Goal: Task Accomplishment & Management: Manage account settings

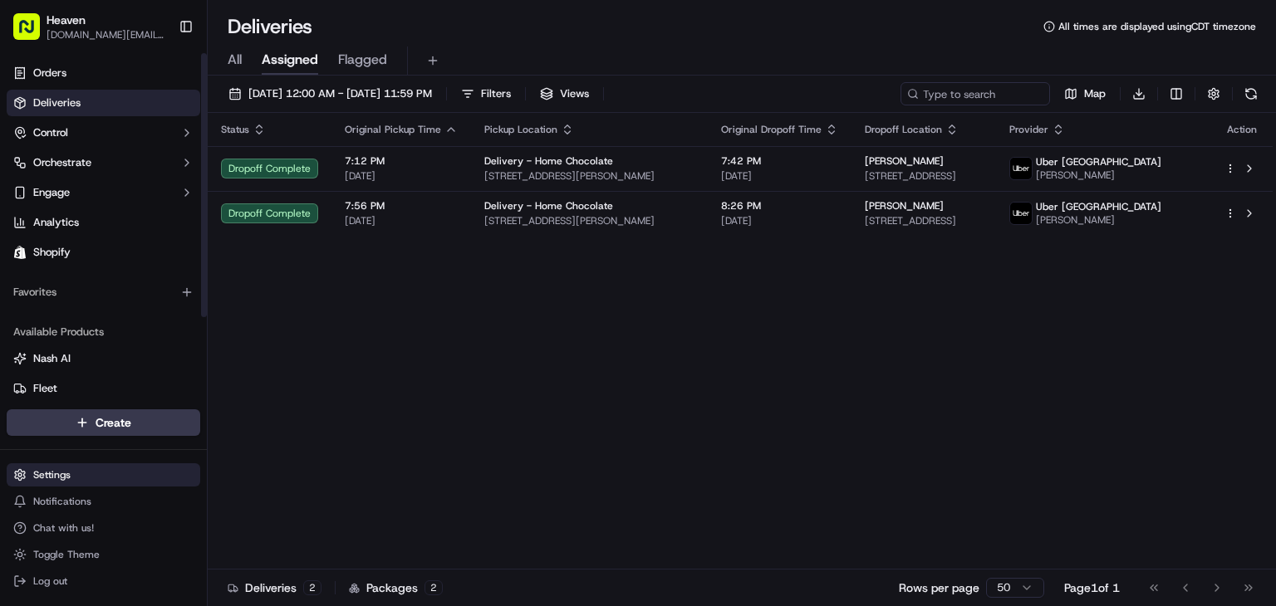
click at [93, 475] on html "Heaven [DOMAIN_NAME][EMAIL_ADDRESS][DOMAIN_NAME] Toggle Sidebar Orders Deliveri…" at bounding box center [638, 303] width 1276 height 606
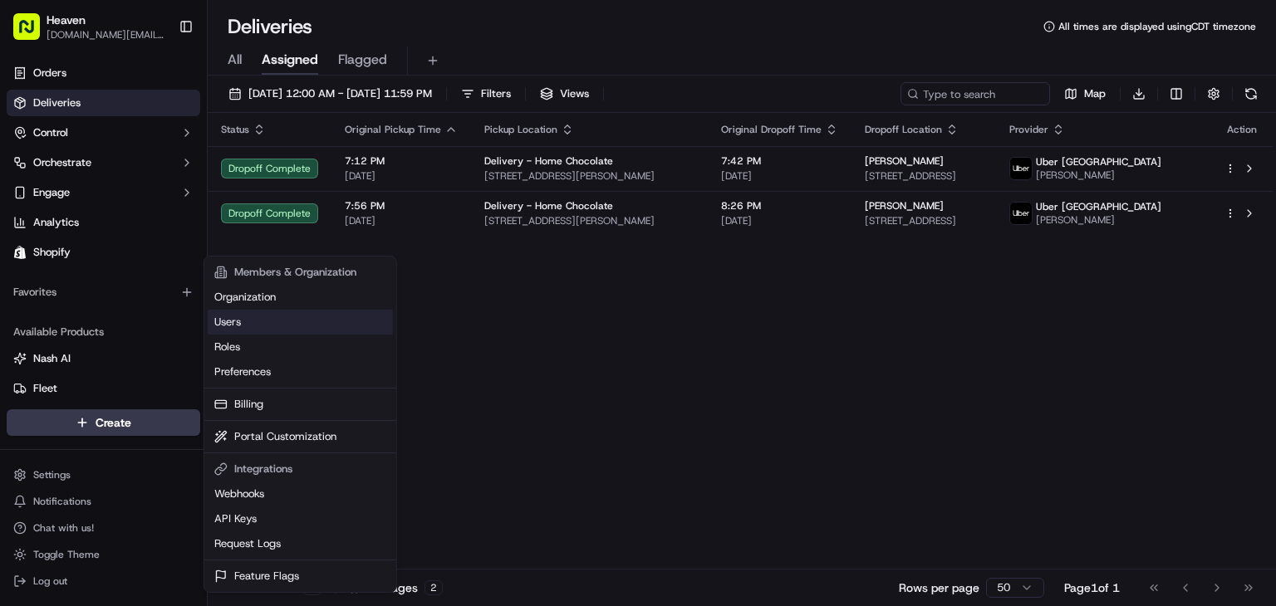
click at [292, 320] on link "Users" at bounding box center [300, 322] width 185 height 25
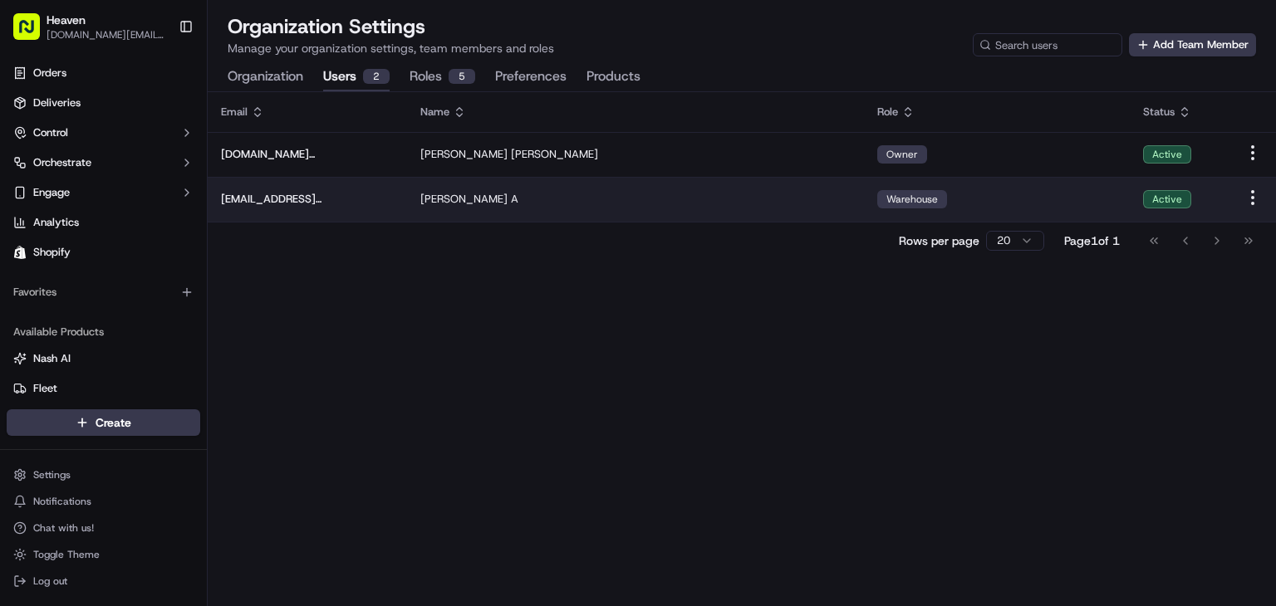
click at [1100, 212] on td "Warehouse" at bounding box center [997, 199] width 266 height 45
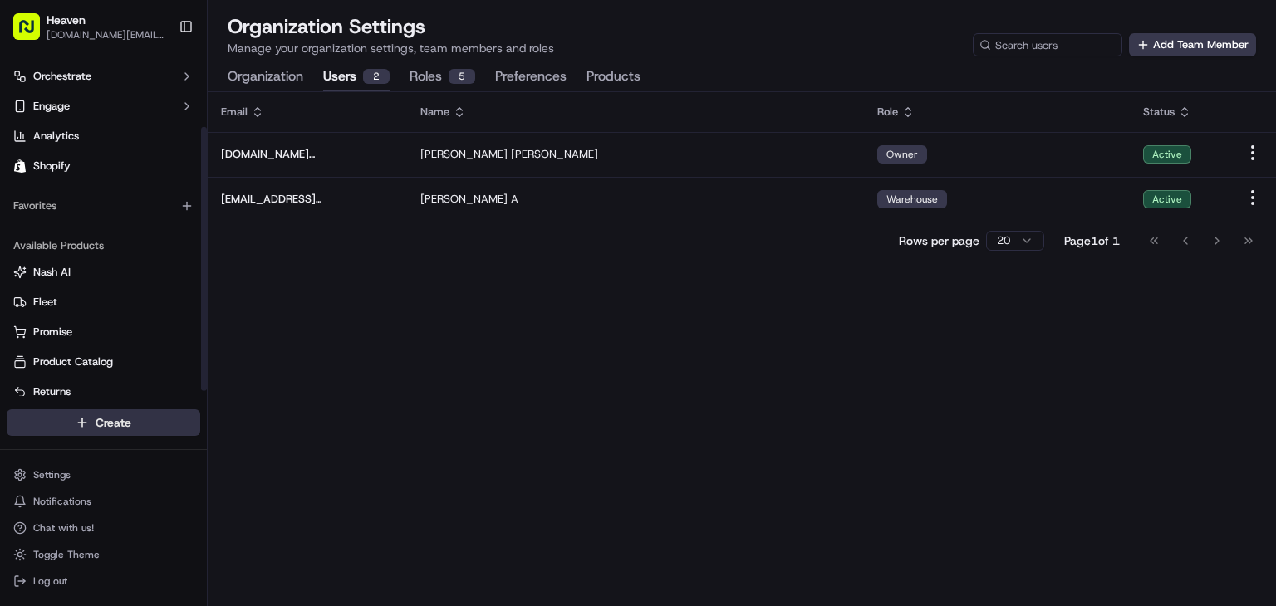
scroll to position [102, 0]
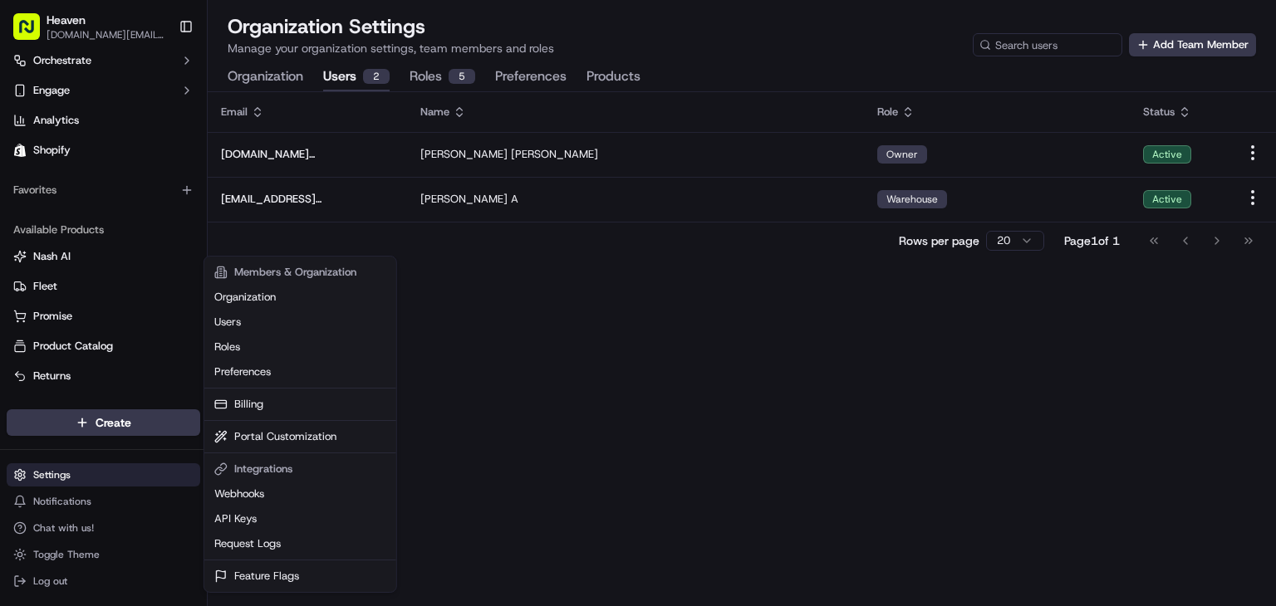
click at [101, 469] on html "Heaven [DOMAIN_NAME][EMAIL_ADDRESS][DOMAIN_NAME] Toggle Sidebar Orders Deliveri…" at bounding box center [638, 303] width 1276 height 606
click at [278, 438] on link "Portal Customization" at bounding box center [300, 436] width 185 height 25
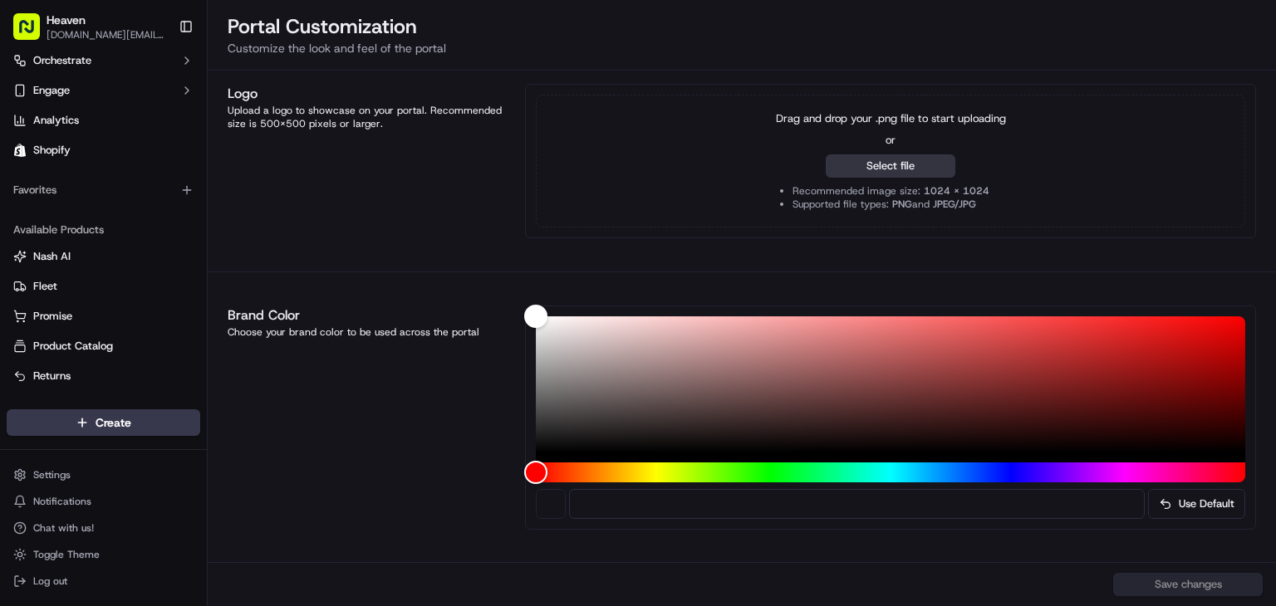
click at [883, 169] on button "Select file" at bounding box center [891, 166] width 130 height 23
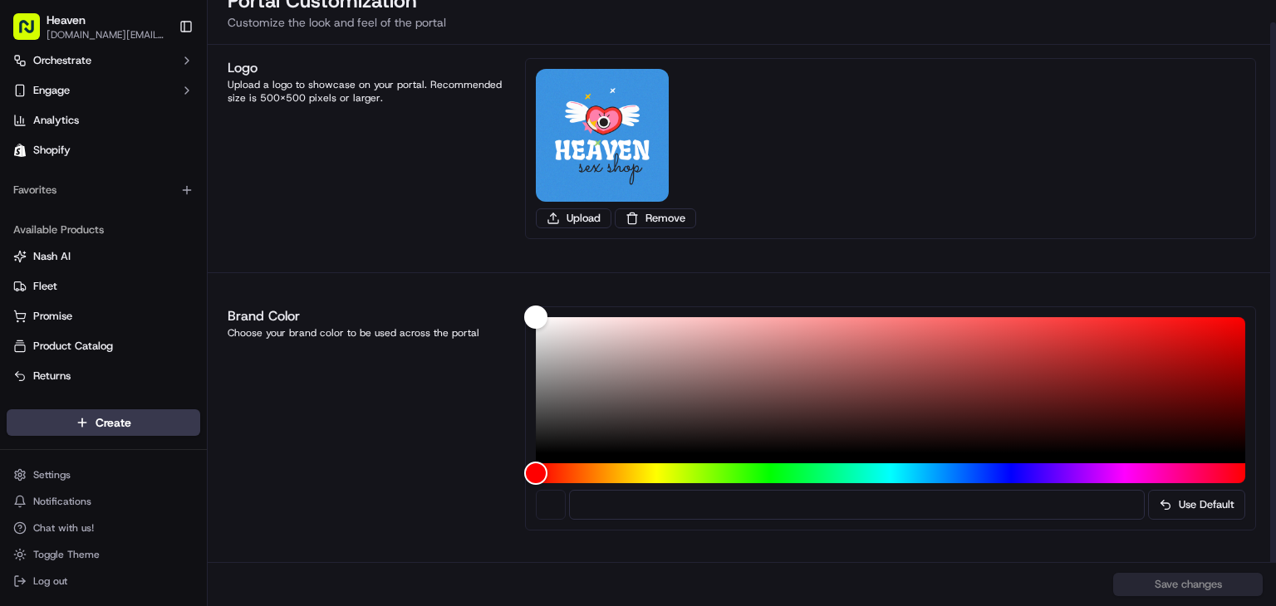
scroll to position [27, 0]
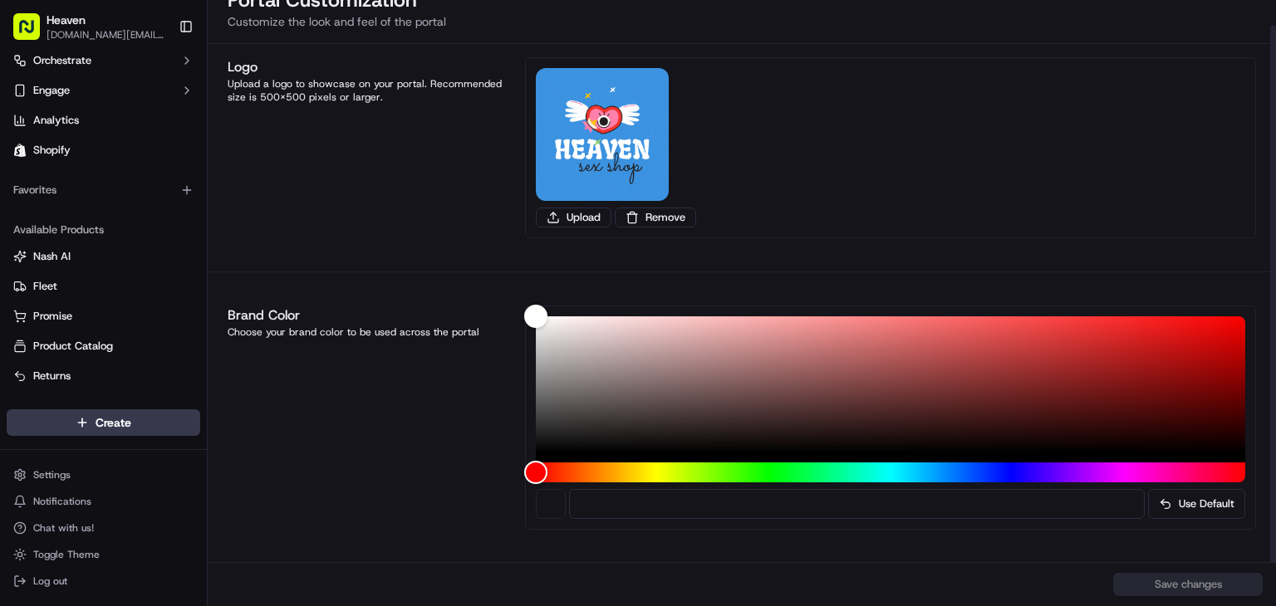
click at [914, 504] on input at bounding box center [857, 504] width 576 height 30
drag, startPoint x: 671, startPoint y: 476, endPoint x: 684, endPoint y: 469, distance: 14.5
click at [671, 476] on div "Hue" at bounding box center [890, 473] width 709 height 20
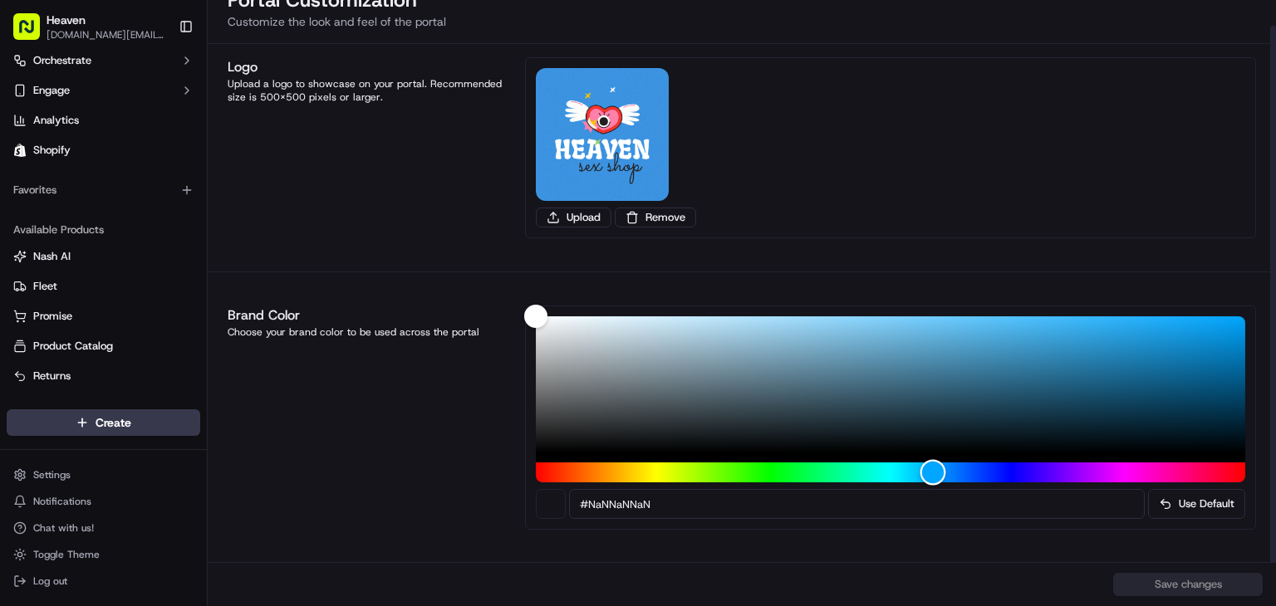
click at [933, 474] on div "Hue" at bounding box center [890, 473] width 709 height 20
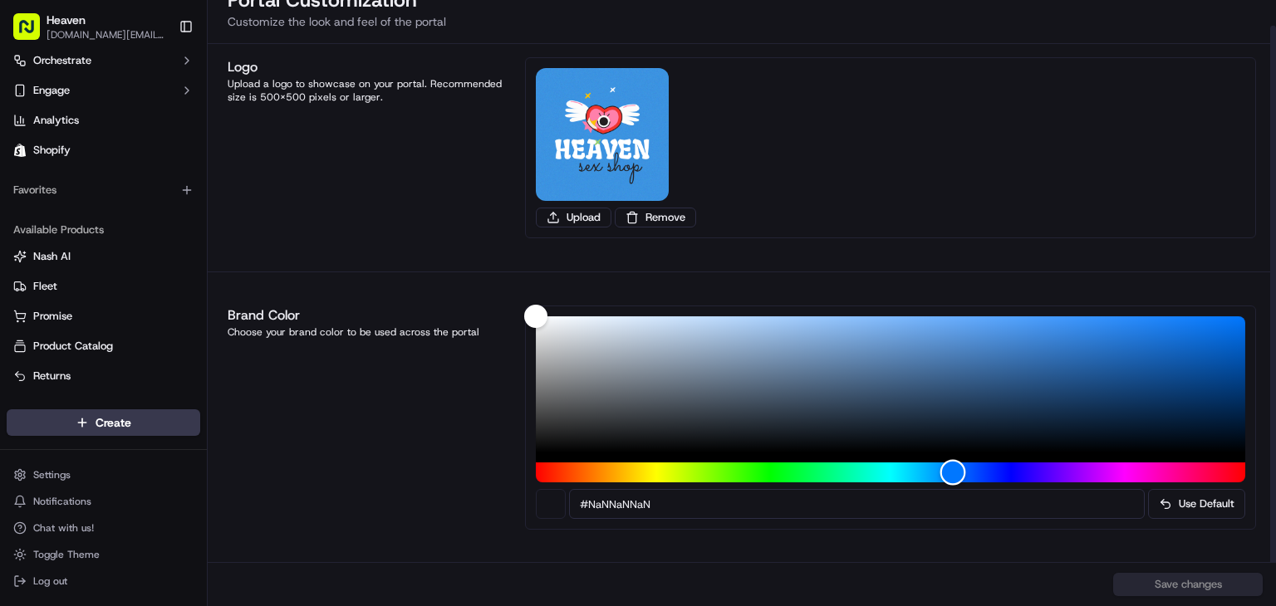
drag, startPoint x: 933, startPoint y: 474, endPoint x: 953, endPoint y: 474, distance: 19.9
click at [953, 474] on div "Hue" at bounding box center [953, 473] width 26 height 26
click at [1019, 547] on div "Logo Upload a logo to showcase on your portal. Recommended size is 500x500 pixe…" at bounding box center [742, 325] width 1068 height 563
click at [553, 511] on div at bounding box center [551, 504] width 30 height 30
click at [1203, 585] on div "Save changes" at bounding box center [742, 584] width 1068 height 44
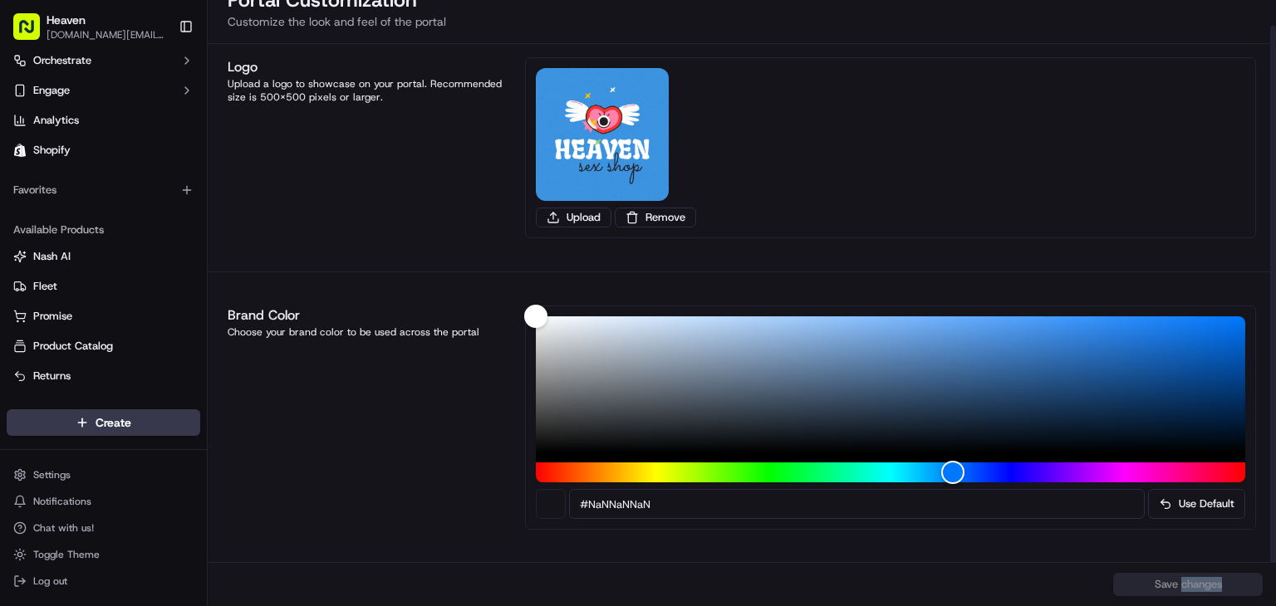
click at [1203, 585] on div "Save changes" at bounding box center [742, 584] width 1068 height 44
drag, startPoint x: 539, startPoint y: 316, endPoint x: 1133, endPoint y: 449, distance: 608.8
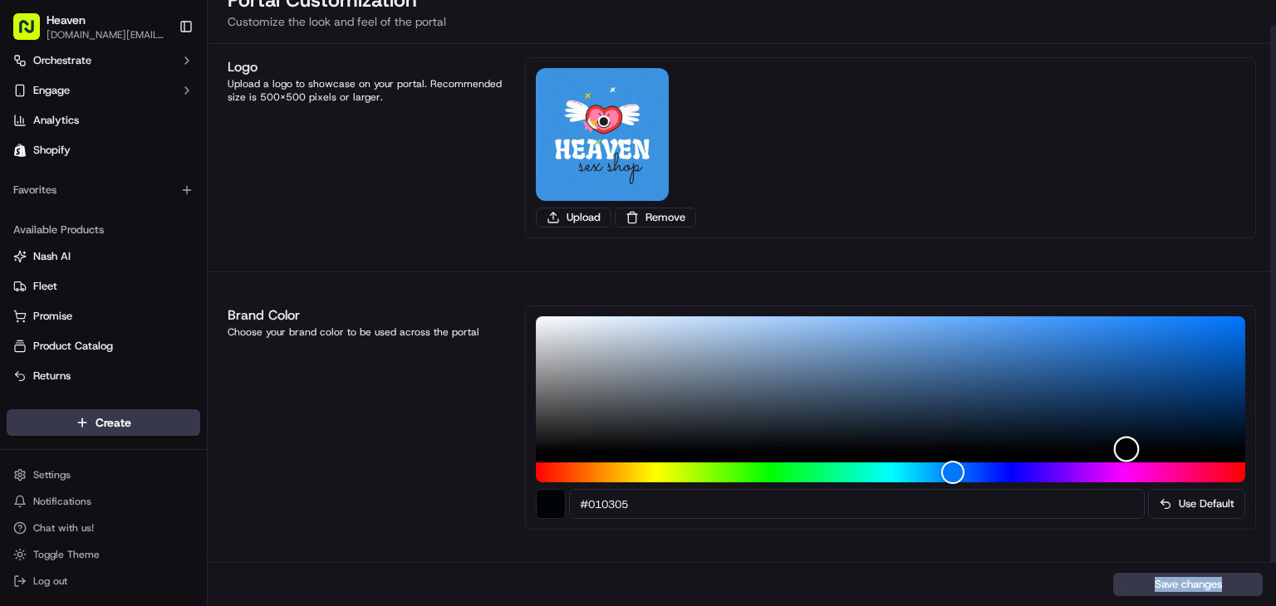
click at [1133, 449] on div "Color" at bounding box center [1126, 449] width 26 height 26
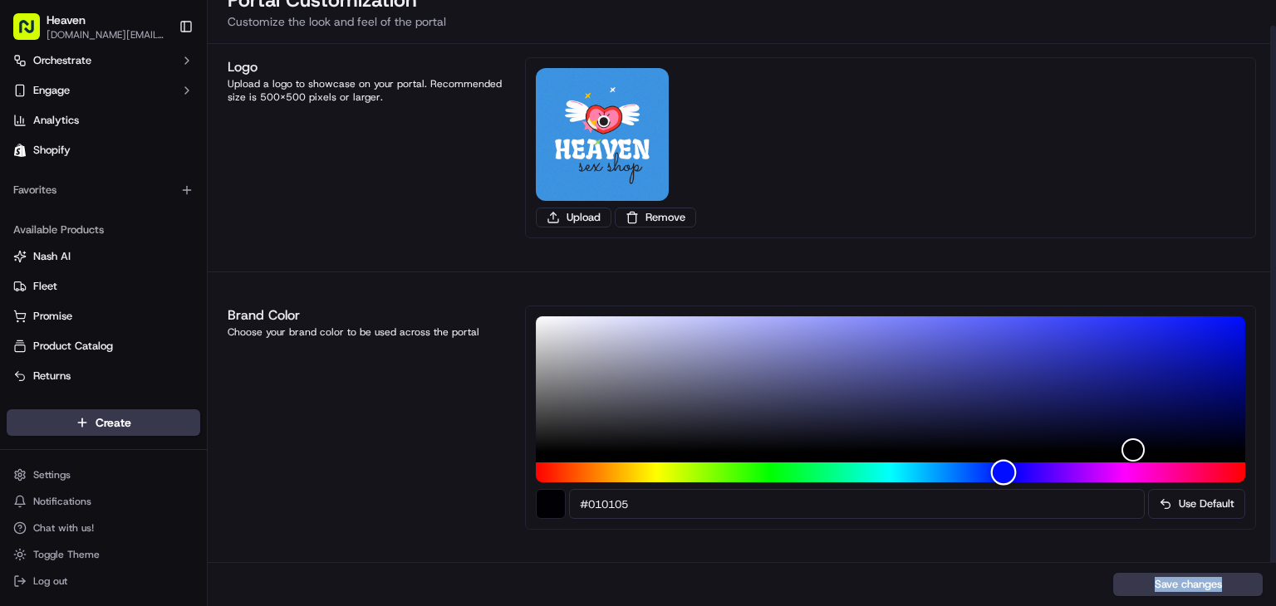
drag, startPoint x: 949, startPoint y: 471, endPoint x: 1003, endPoint y: 472, distance: 54.0
click at [1003, 472] on div "Hue" at bounding box center [1004, 473] width 26 height 26
type input "#0f16b3"
drag, startPoint x: 1143, startPoint y: 446, endPoint x: 1186, endPoint y: 356, distance: 99.6
click at [1186, 356] on div "Color" at bounding box center [1185, 358] width 26 height 26
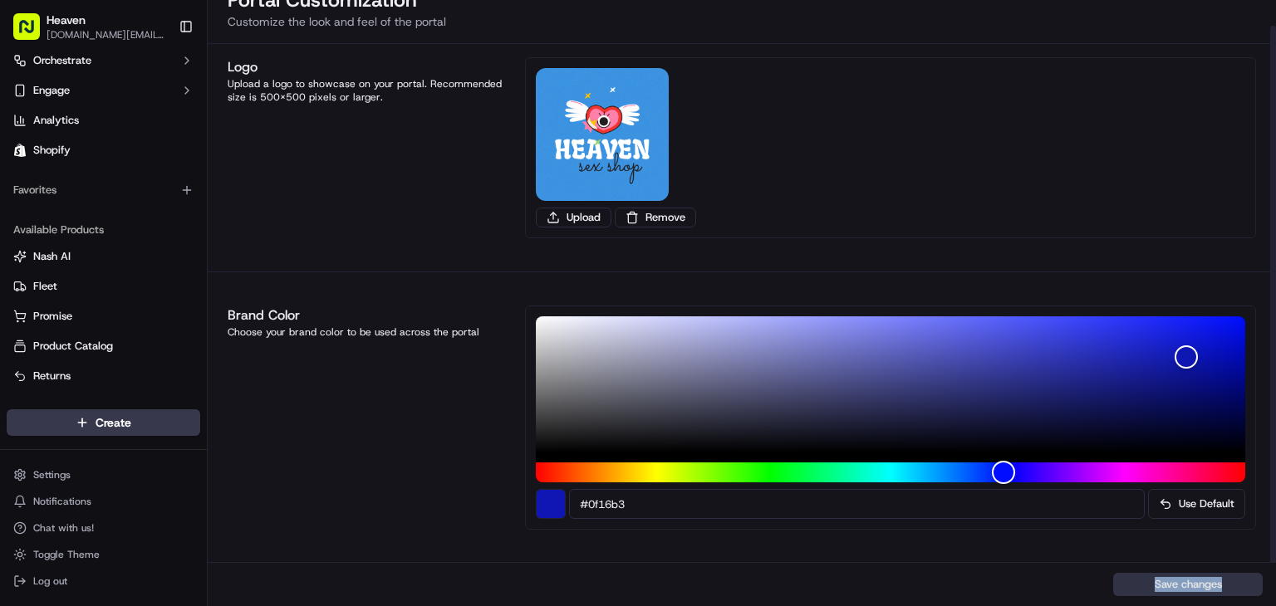
click at [1185, 579] on button "Save changes" at bounding box center [1188, 584] width 150 height 23
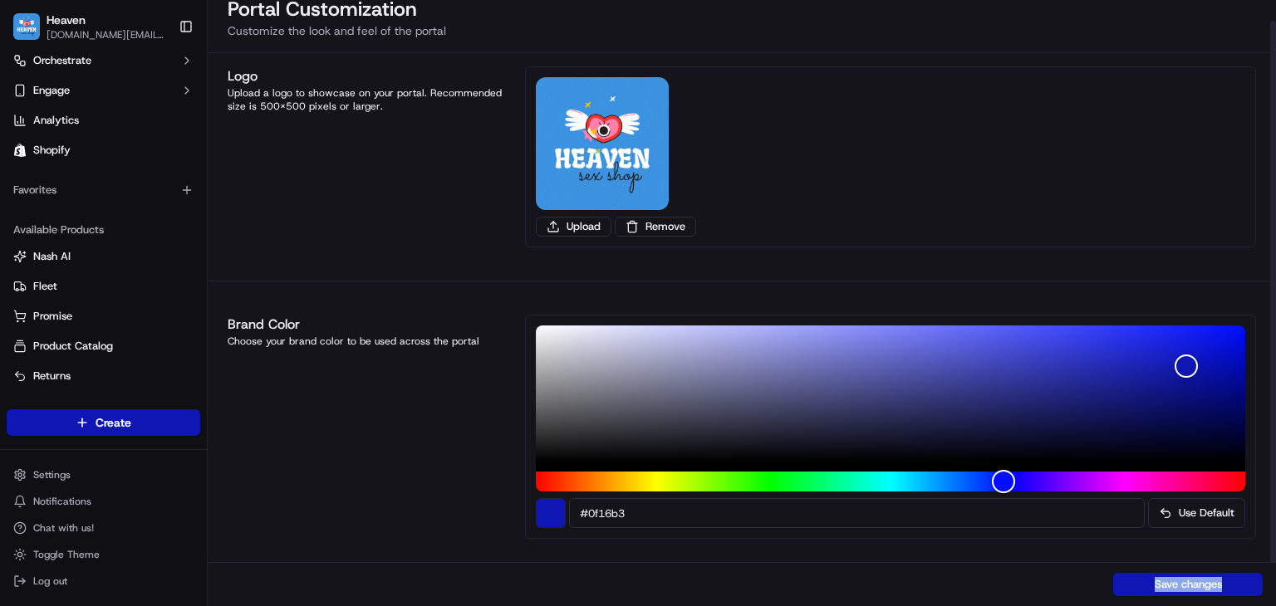
scroll to position [0, 0]
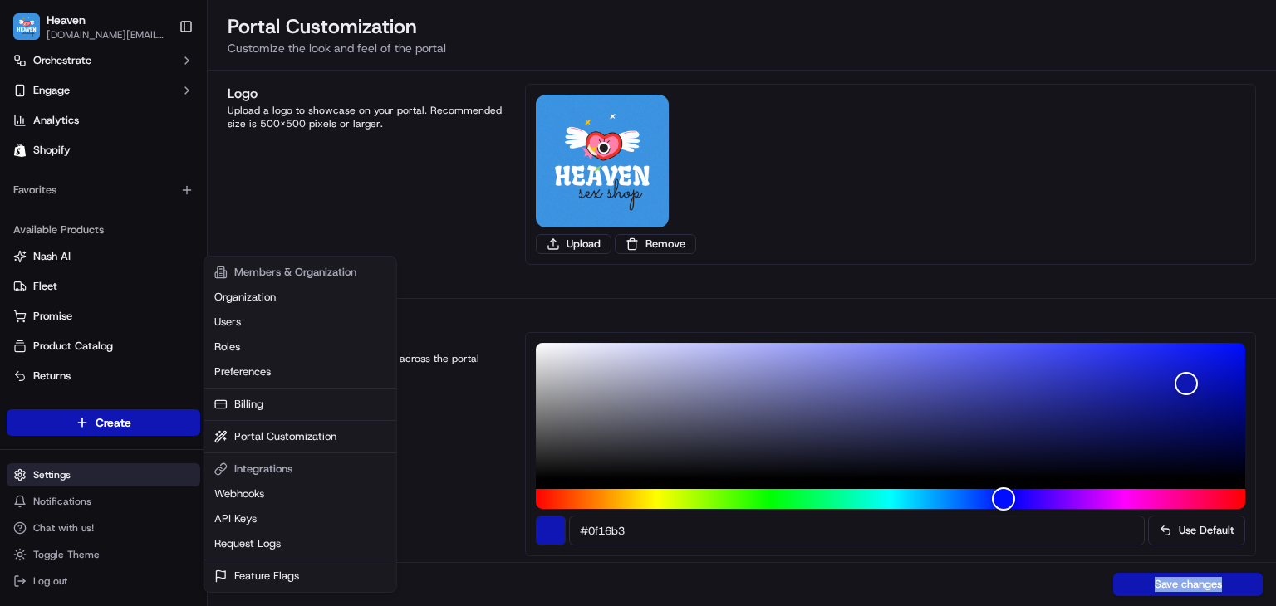
click at [116, 478] on html "Heaven [DOMAIN_NAME][EMAIL_ADDRESS][DOMAIN_NAME] Toggle Sidebar Orders Deliveri…" at bounding box center [638, 303] width 1276 height 606
click at [116, 477] on html "Heaven [DOMAIN_NAME][EMAIL_ADDRESS][DOMAIN_NAME] Toggle Sidebar Orders Deliveri…" at bounding box center [638, 303] width 1276 height 606
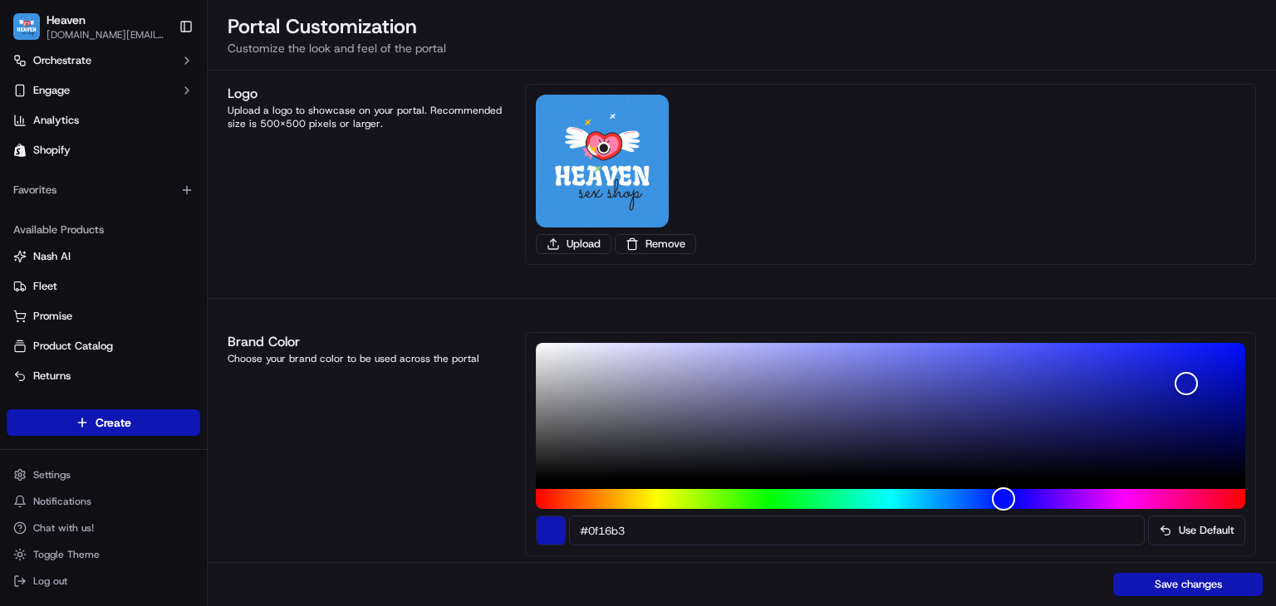
click at [119, 478] on html "Heaven [DOMAIN_NAME][EMAIL_ADDRESS][DOMAIN_NAME] Toggle Sidebar Orders Deliveri…" at bounding box center [638, 303] width 1276 height 606
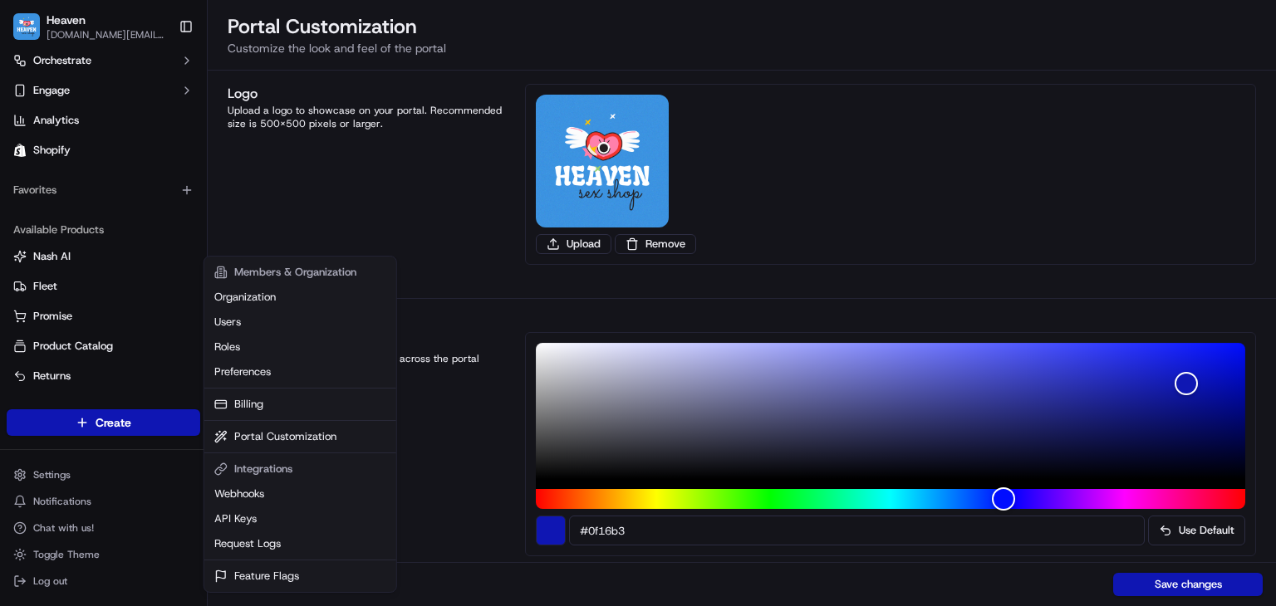
click at [400, 200] on html "Heaven [DOMAIN_NAME][EMAIL_ADDRESS][DOMAIN_NAME] Toggle Sidebar Orders Deliveri…" at bounding box center [638, 303] width 1276 height 606
